Goal: Transaction & Acquisition: Purchase product/service

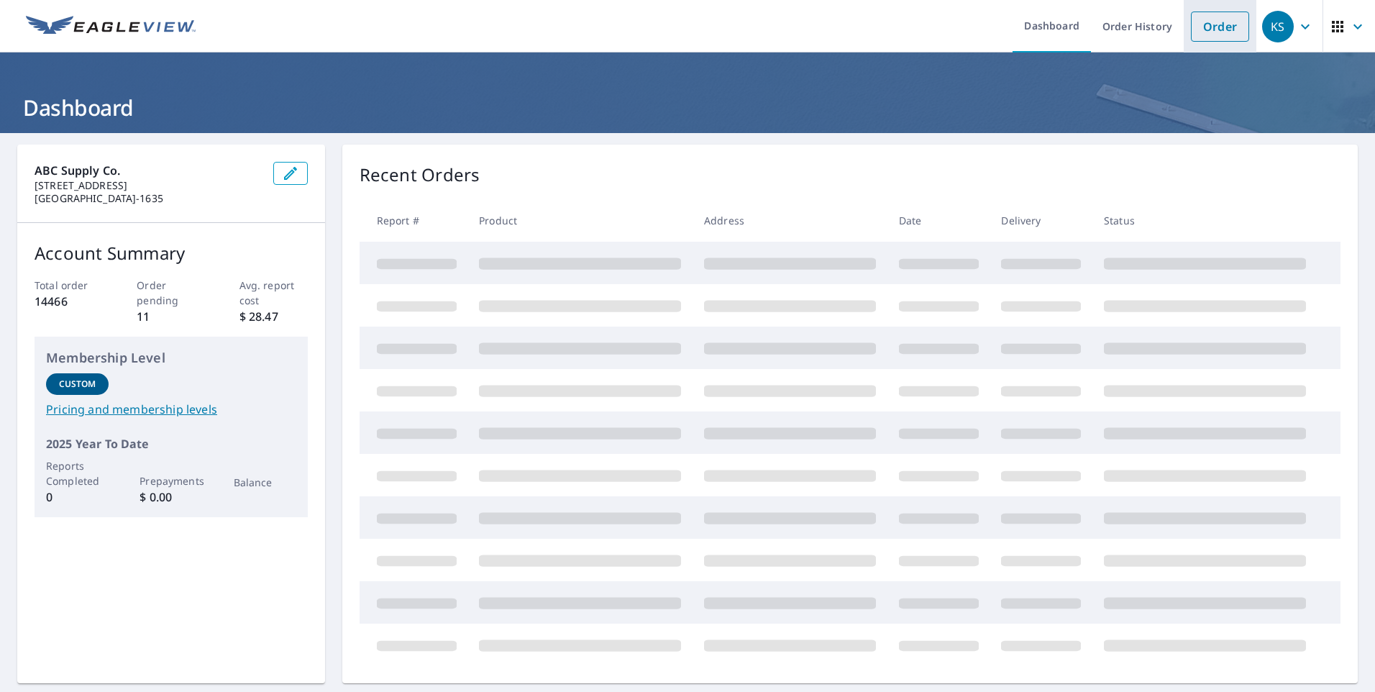
click at [1206, 29] on link "Order" at bounding box center [1220, 27] width 58 height 30
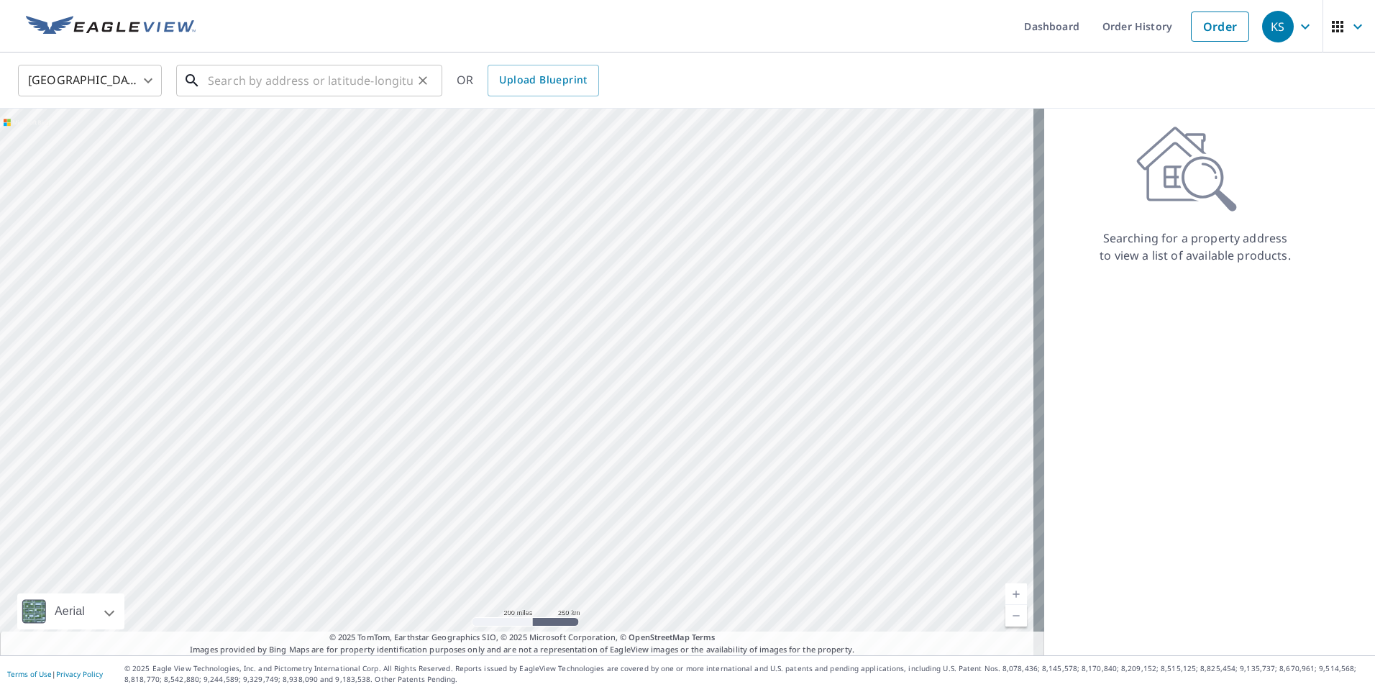
click at [300, 84] on input "text" at bounding box center [310, 80] width 205 height 40
type input "6"
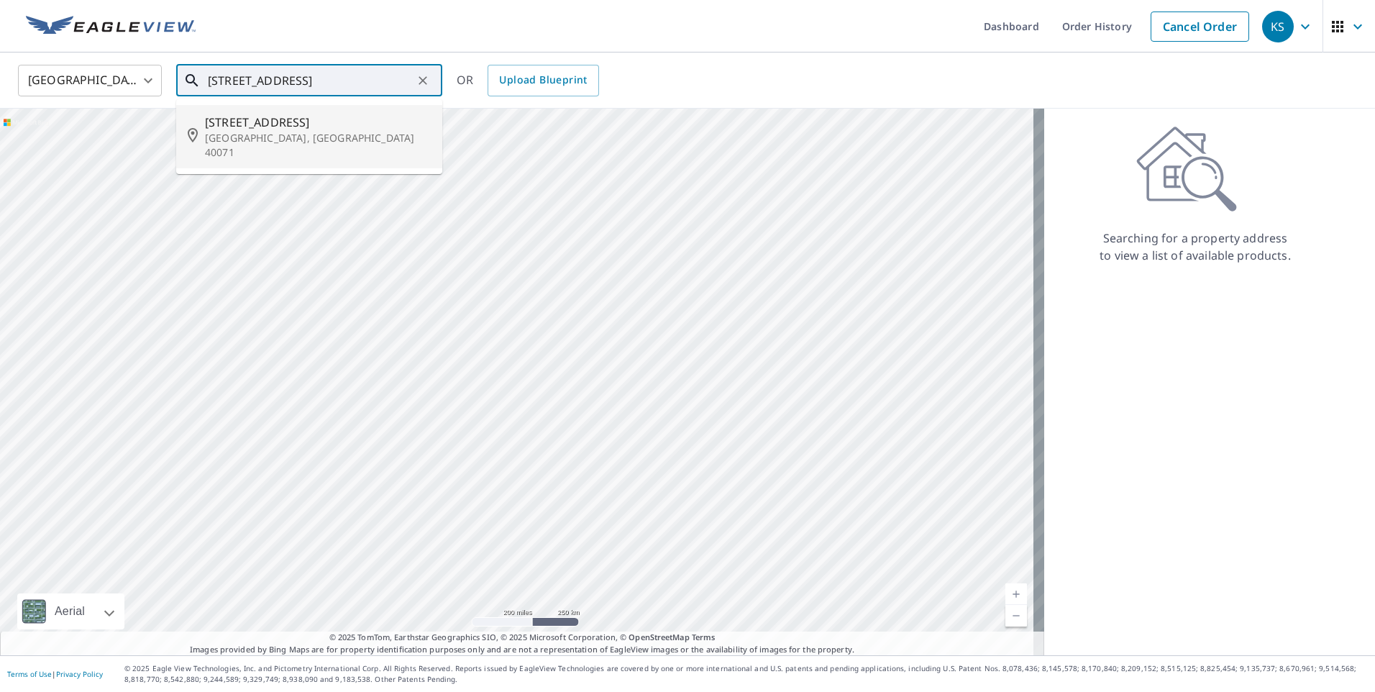
click at [272, 119] on span "[STREET_ADDRESS]" at bounding box center [318, 122] width 226 height 17
type input "[STREET_ADDRESS]"
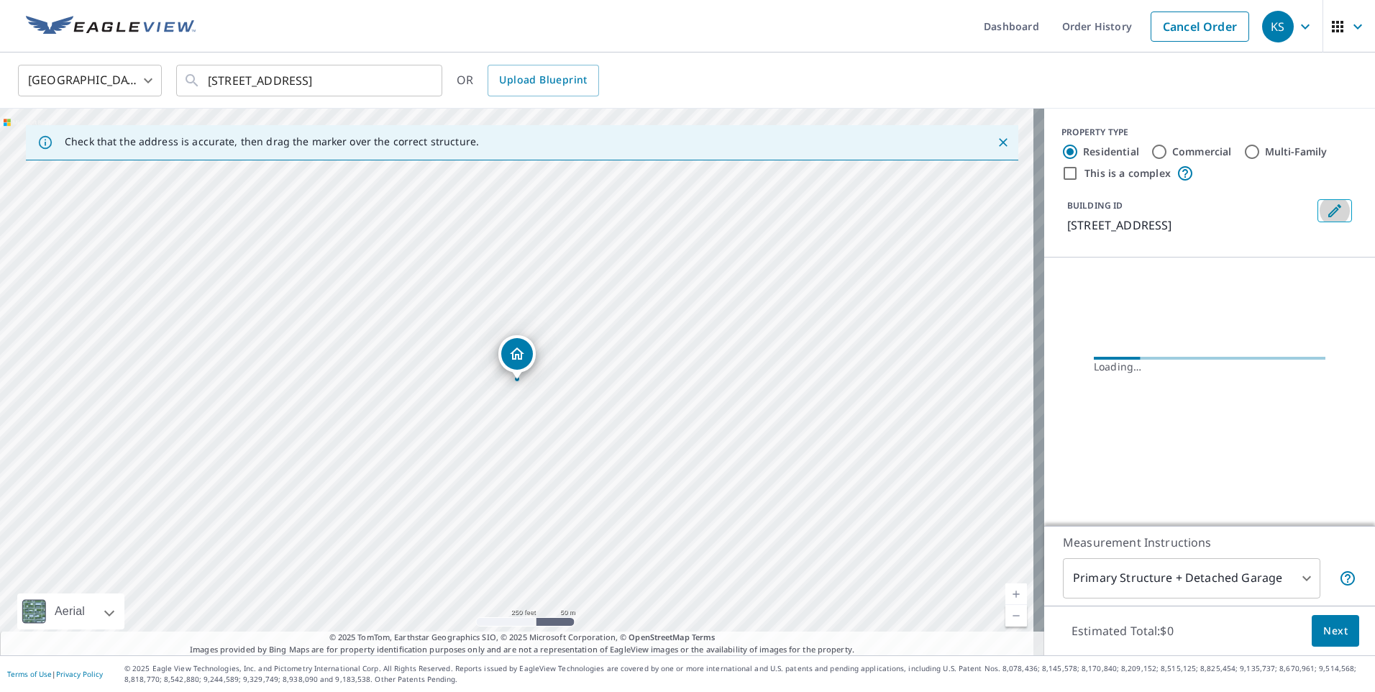
click at [1328, 211] on icon "Edit building 1" at bounding box center [1334, 210] width 13 height 13
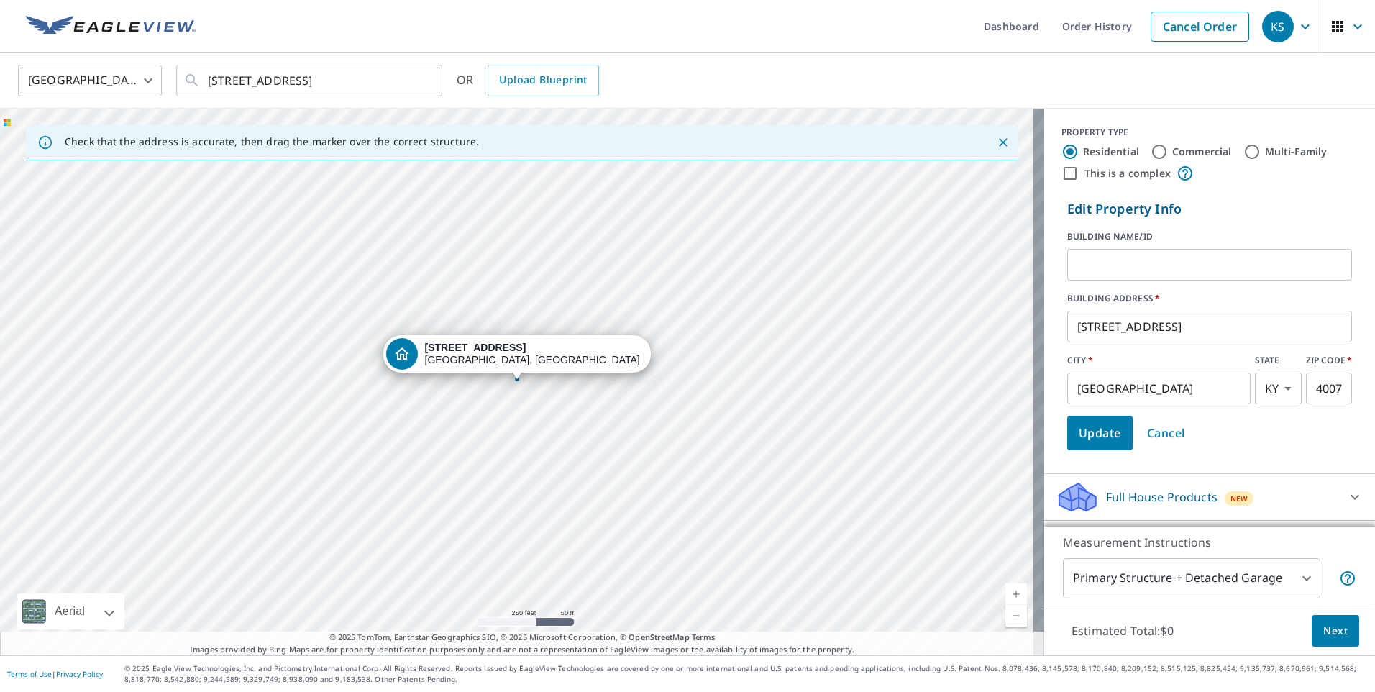
click at [1106, 264] on input "text" at bounding box center [1209, 264] width 285 height 40
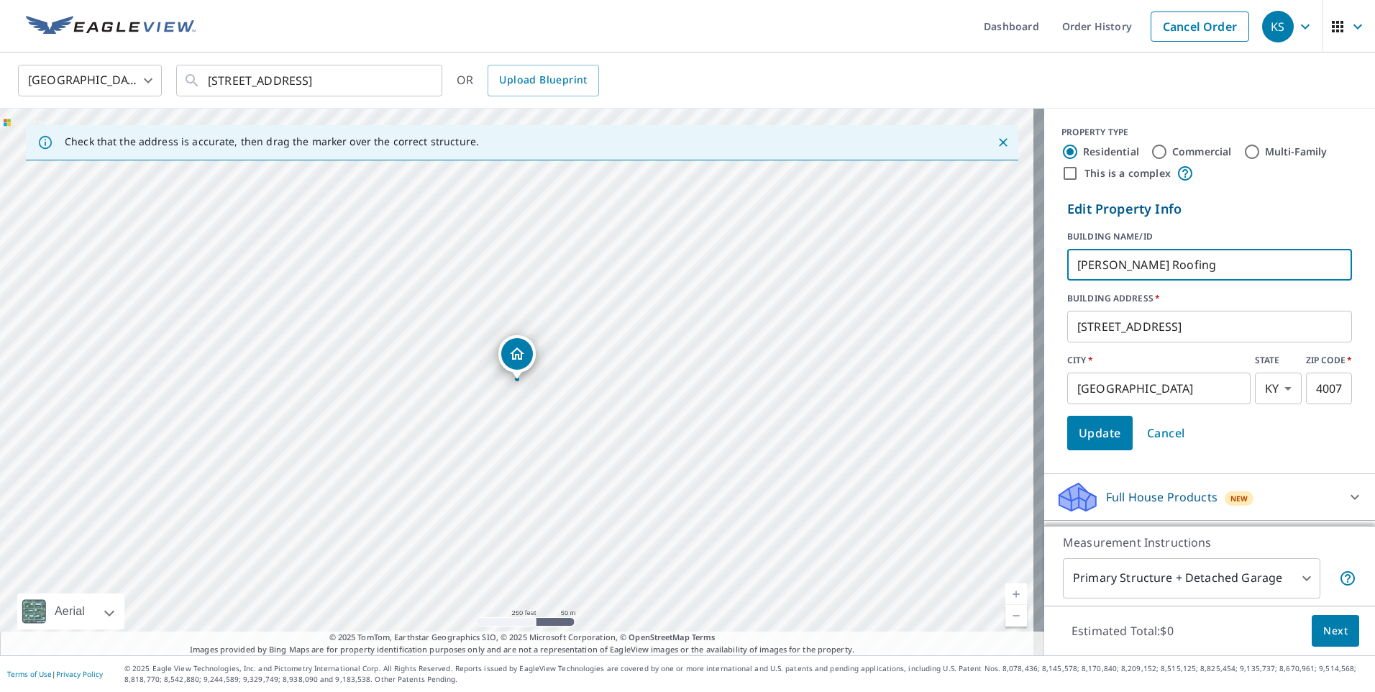
click at [1193, 270] on input "[PERSON_NAME] Roofing" at bounding box center [1209, 264] width 285 height 40
type input "W"
type input "u"
type input "Unlimited Restorations"
click at [1083, 435] on span "Update" at bounding box center [1099, 433] width 42 height 20
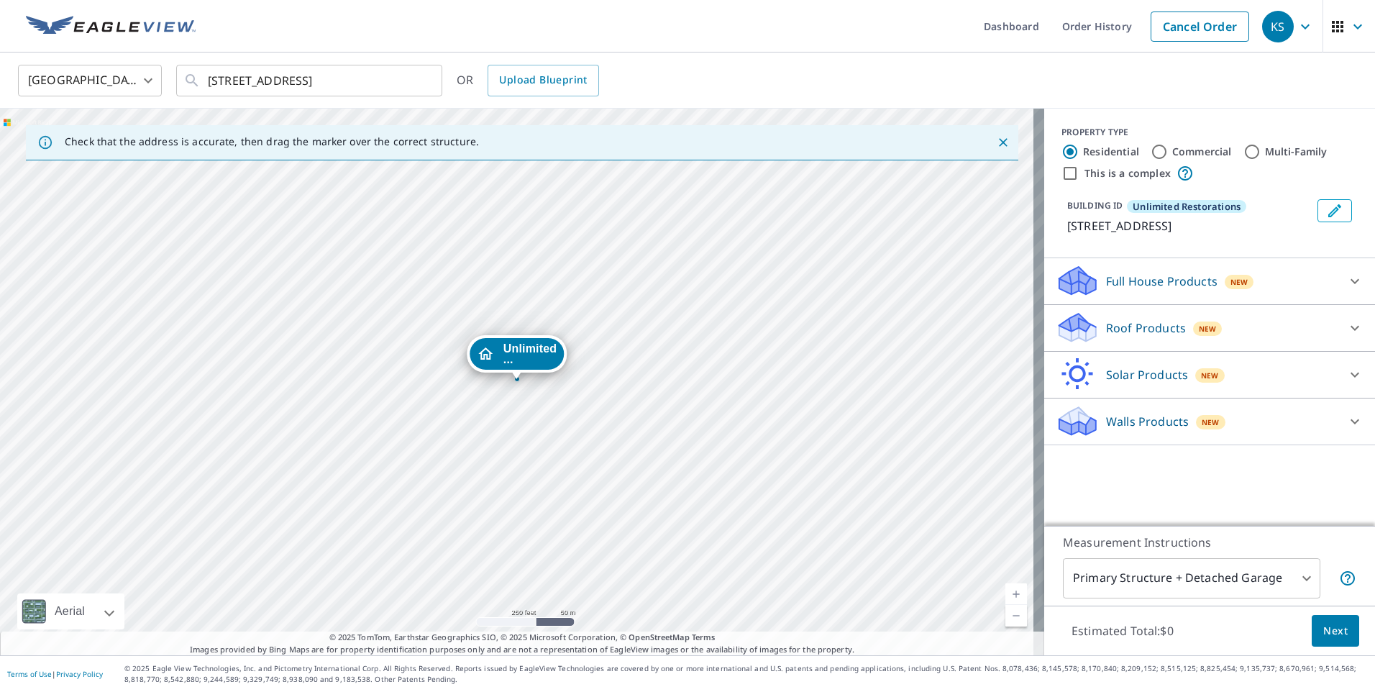
click at [1068, 331] on icon at bounding box center [1077, 322] width 37 height 18
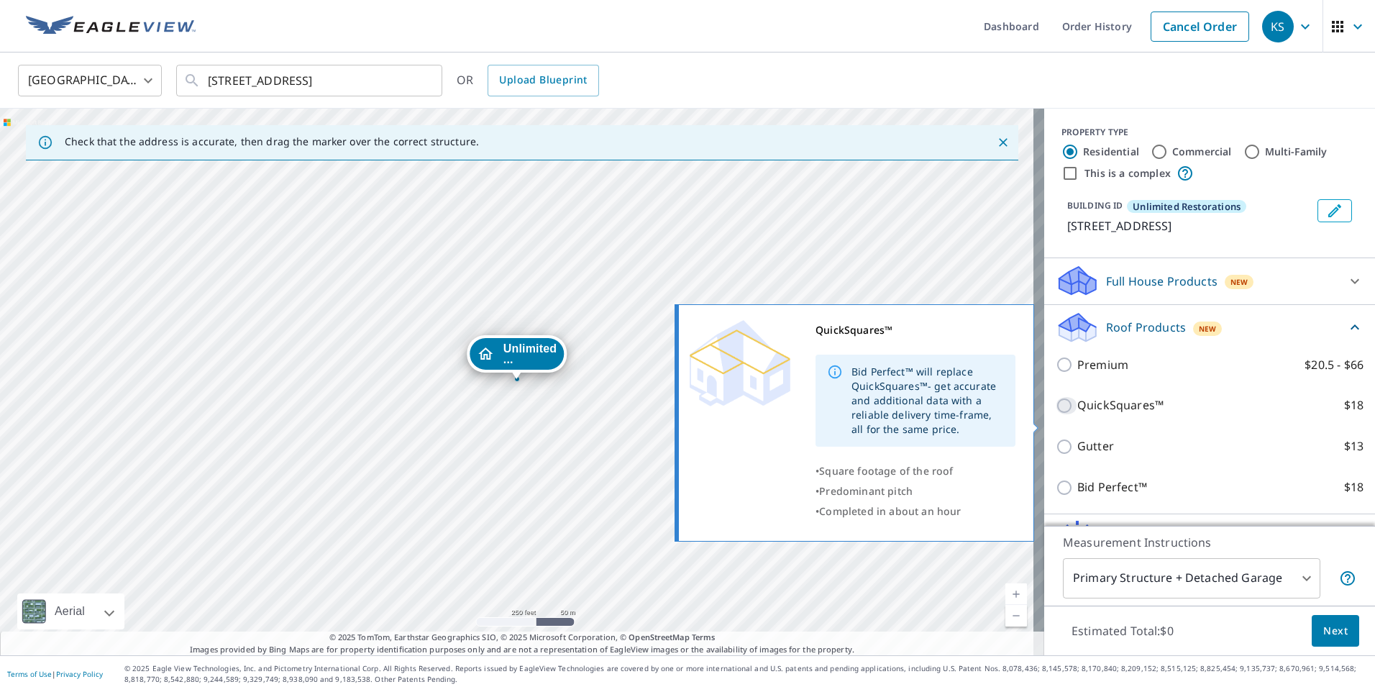
click at [1055, 414] on input "QuickSquares™ $18" at bounding box center [1066, 405] width 22 height 17
checkbox input "true"
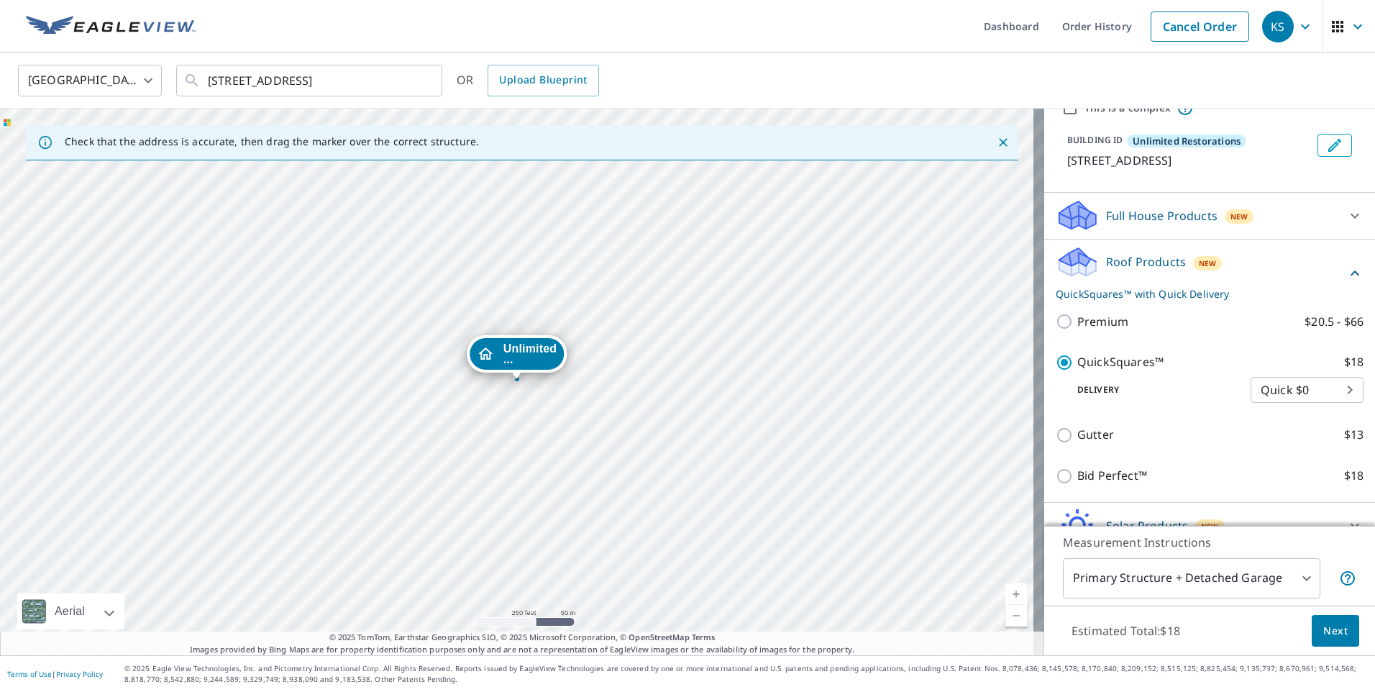
scroll to position [153, 0]
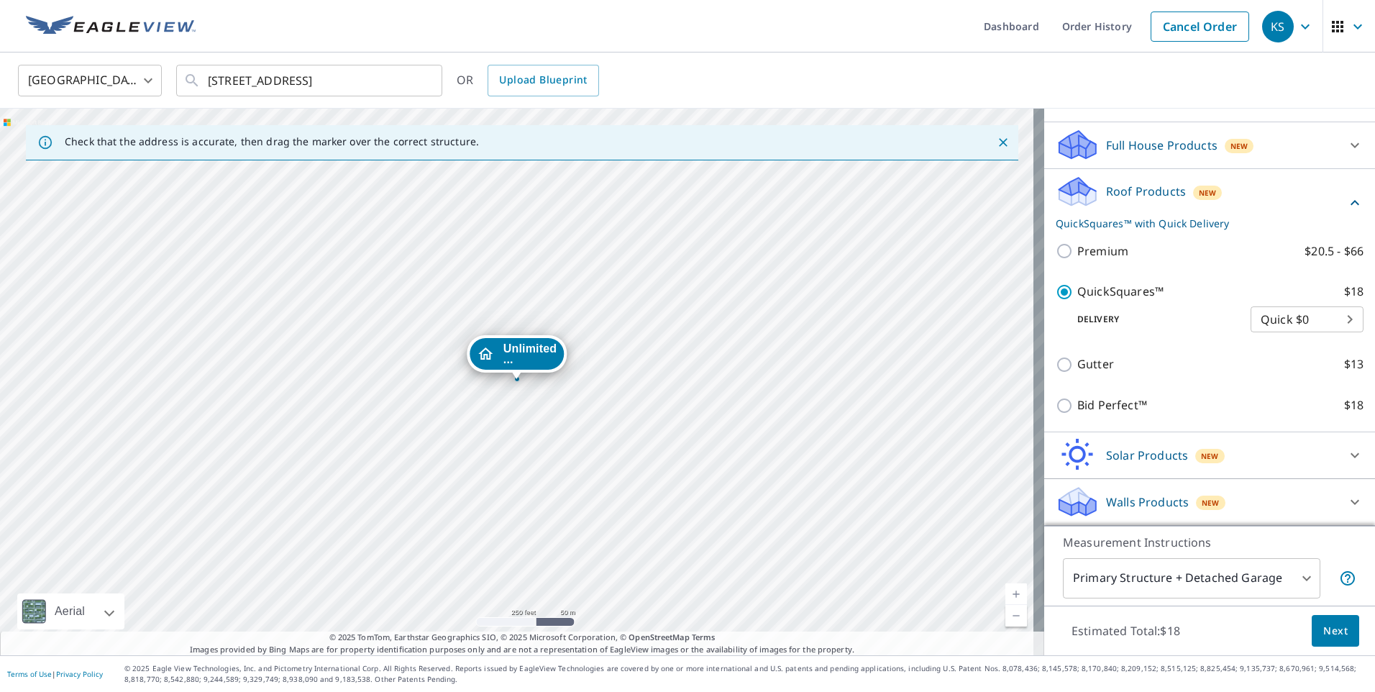
click at [1326, 619] on button "Next" at bounding box center [1334, 631] width 47 height 32
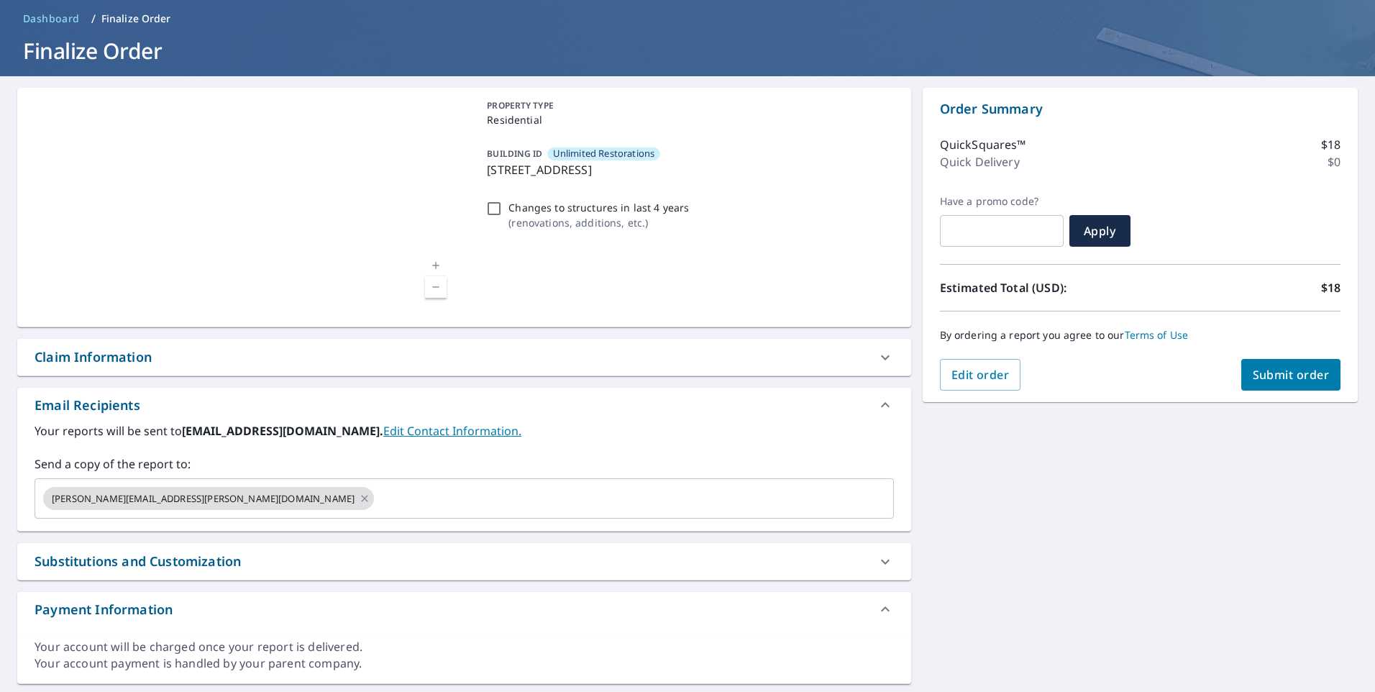
scroll to position [97, 0]
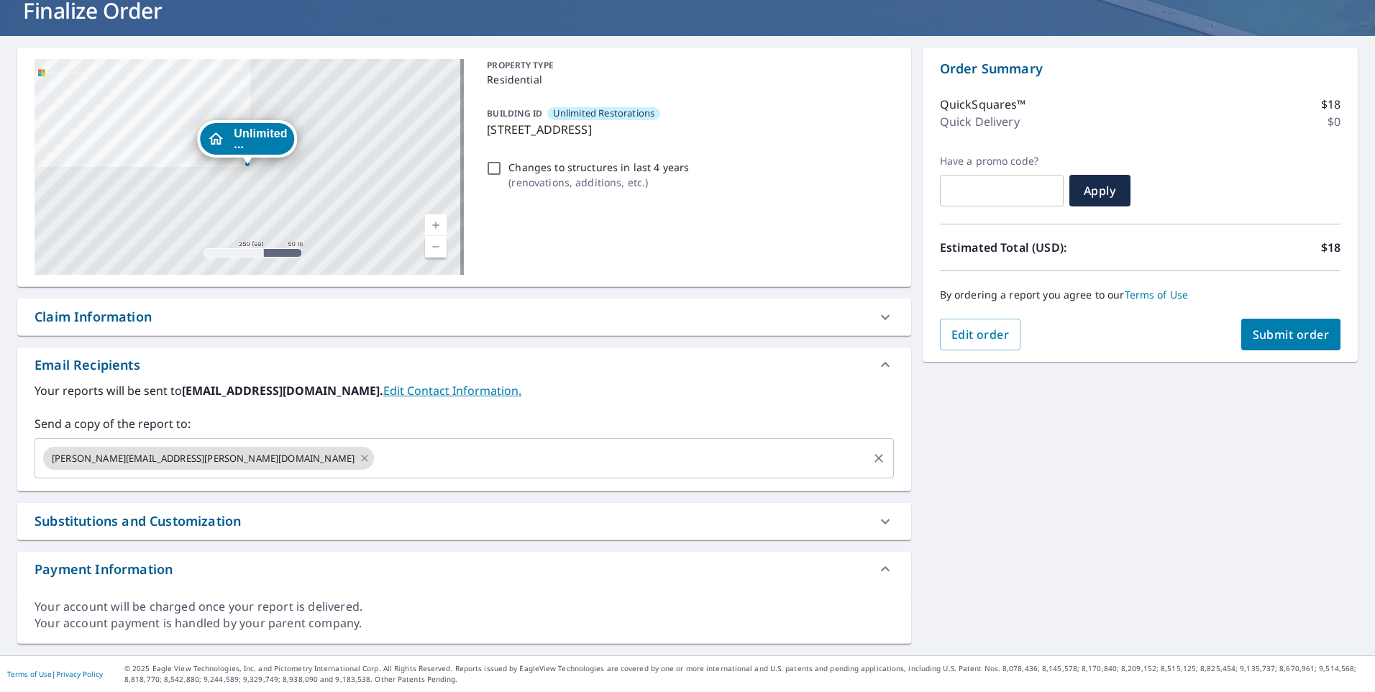
click at [361, 457] on icon at bounding box center [364, 457] width 6 height 6
checkbox input "true"
click at [136, 459] on input "text" at bounding box center [453, 457] width 825 height 27
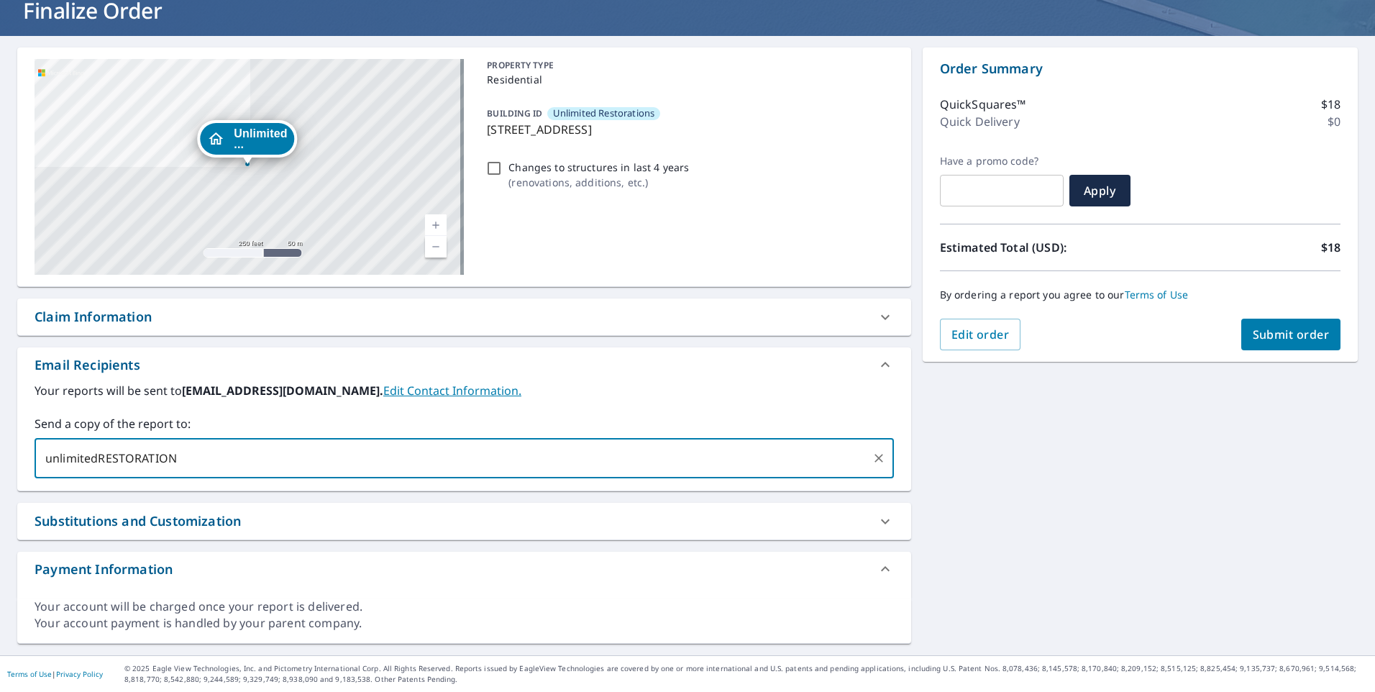
type input "unlimitedRESTORATION"
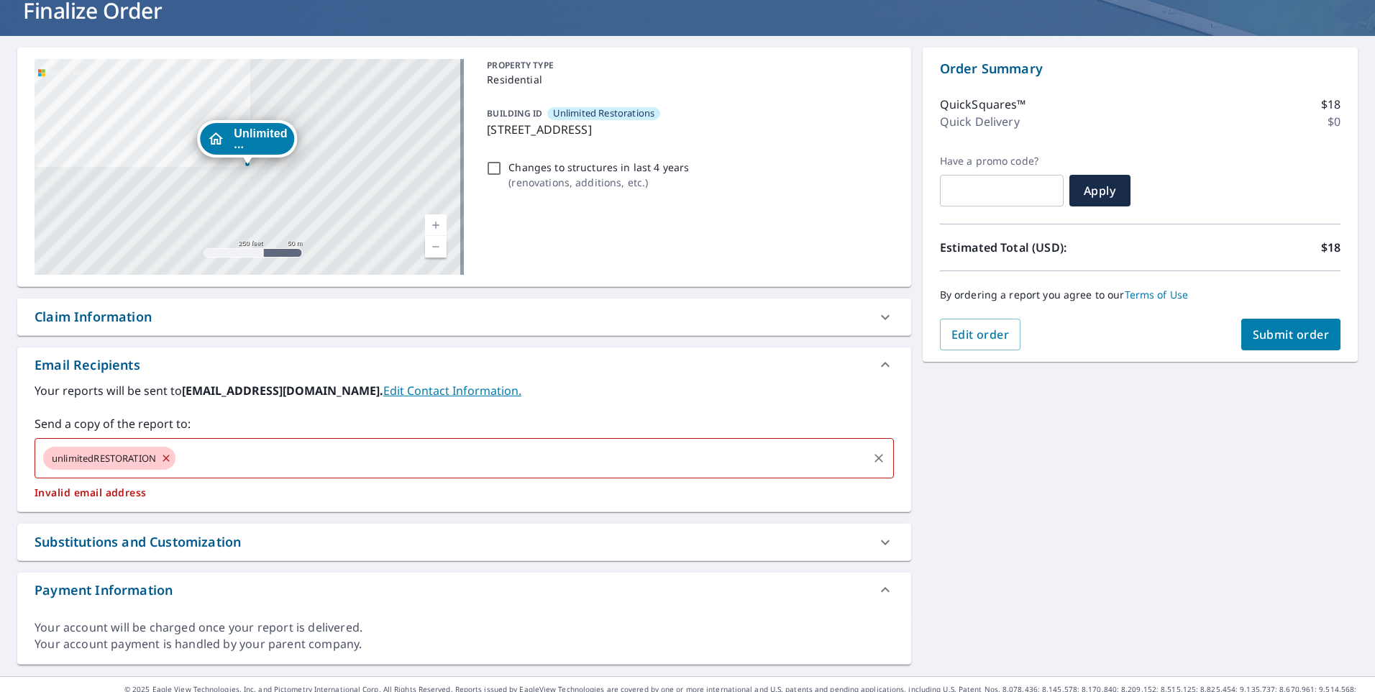
click at [169, 467] on div "unlimitedRESTORATION" at bounding box center [109, 457] width 132 height 23
click at [170, 458] on icon at bounding box center [166, 458] width 12 height 16
checkbox input "true"
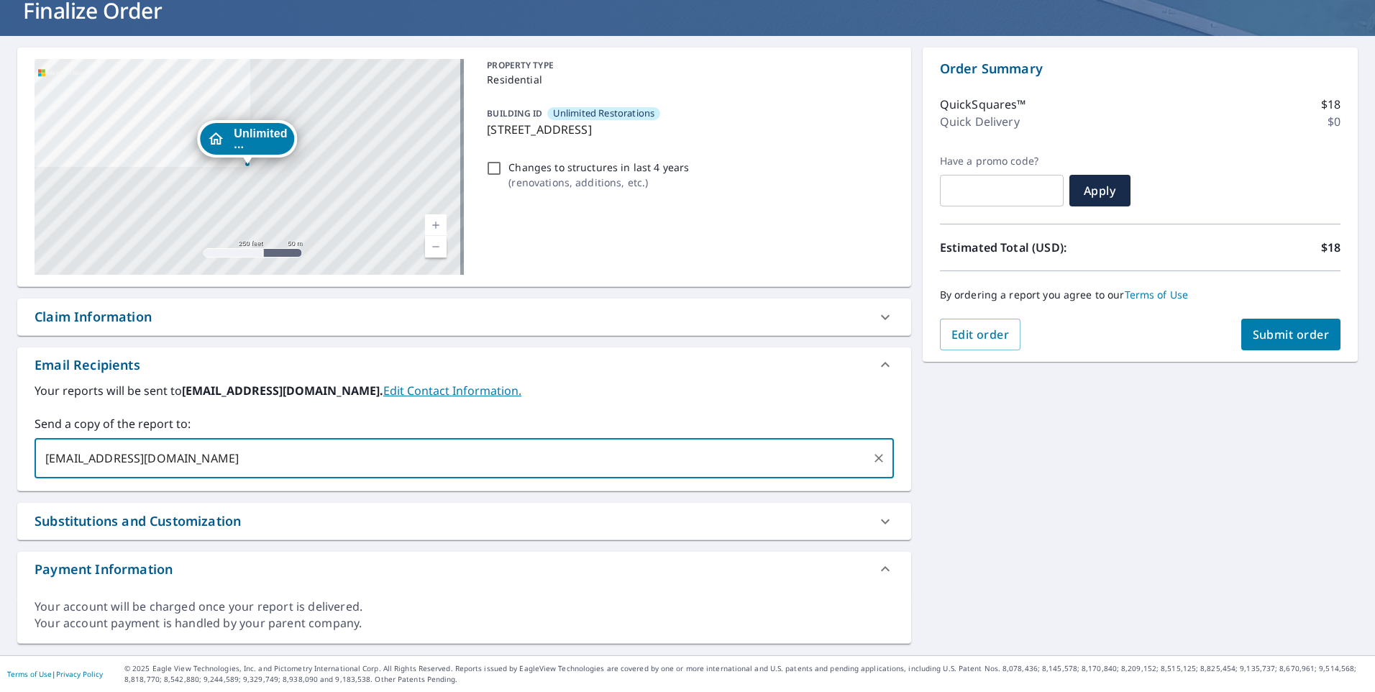
type input "[EMAIL_ADDRESS][DOMAIN_NAME]"
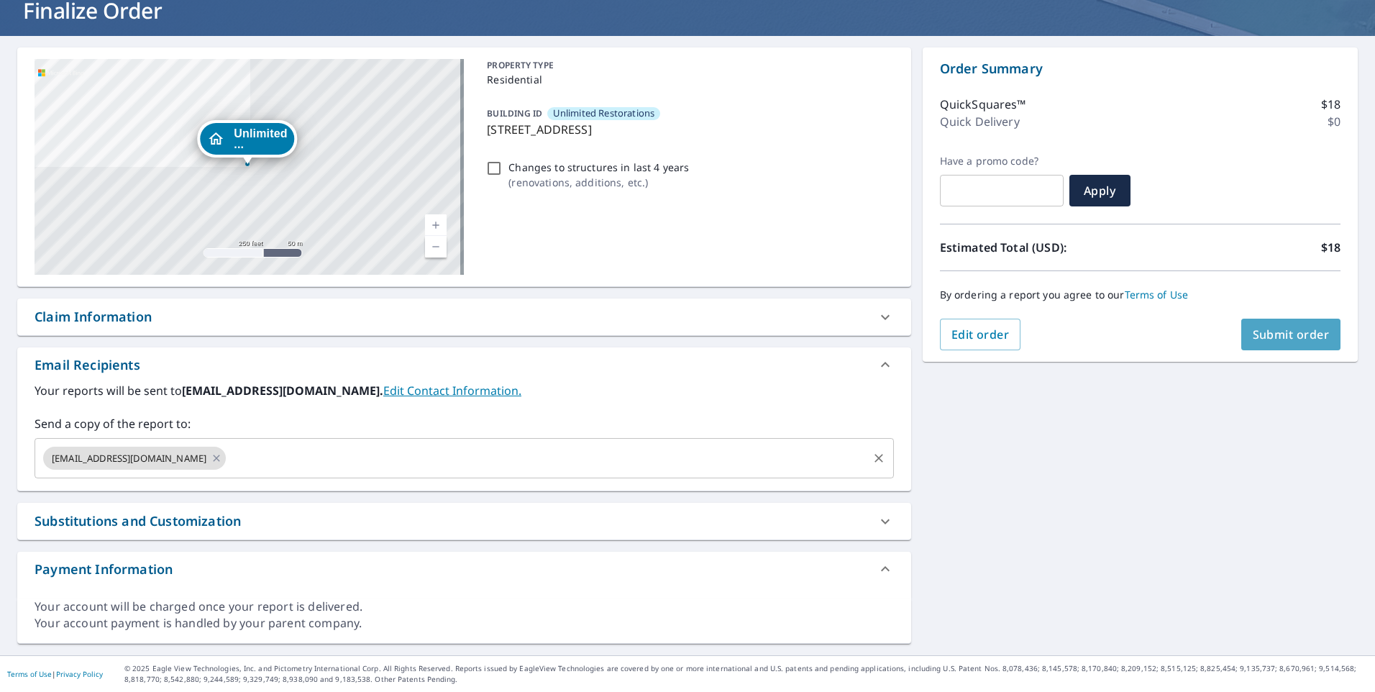
click at [1280, 334] on span "Submit order" at bounding box center [1290, 334] width 77 height 16
checkbox input "true"
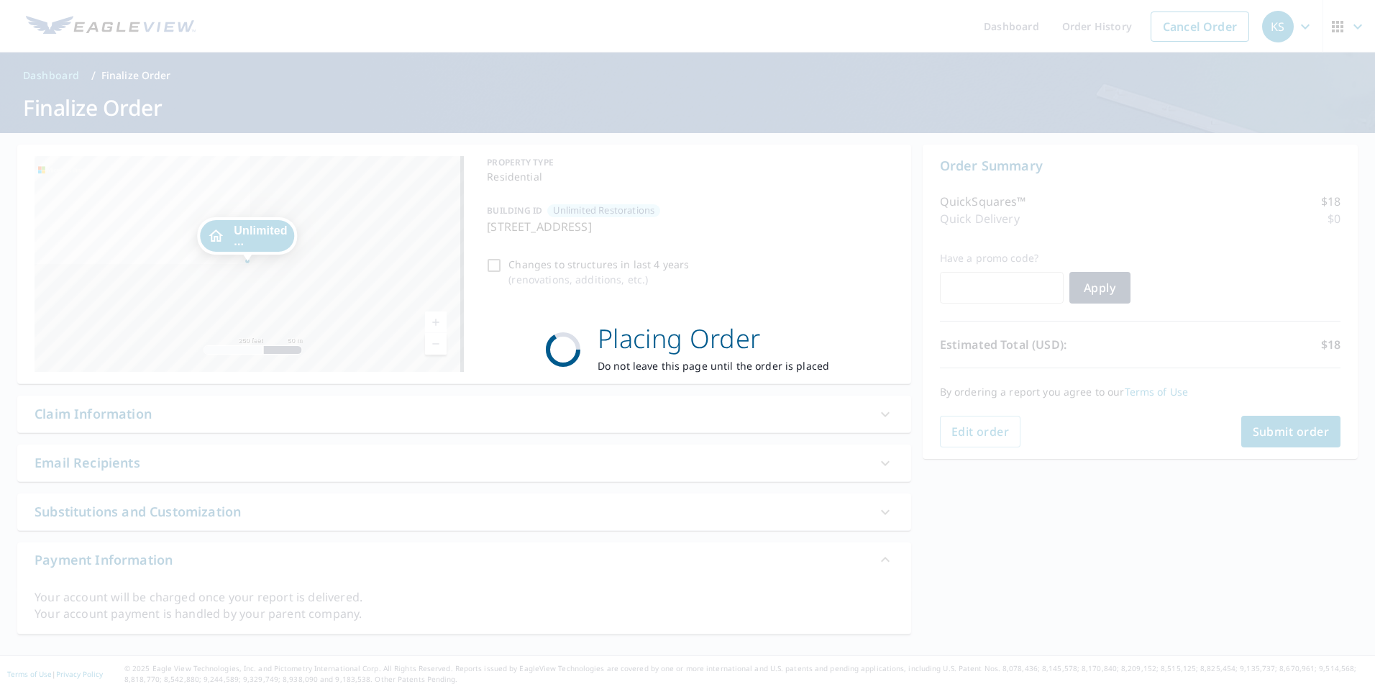
scroll to position [0, 0]
